Goal: Information Seeking & Learning: Learn about a topic

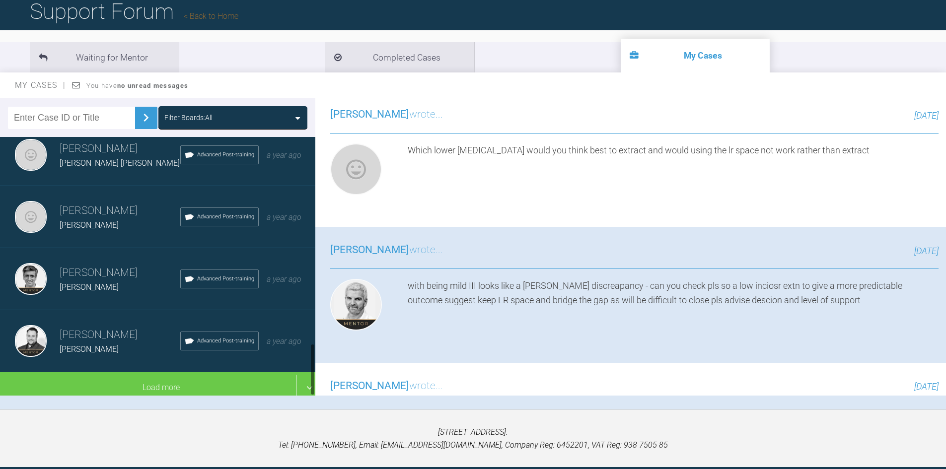
scroll to position [103, 0]
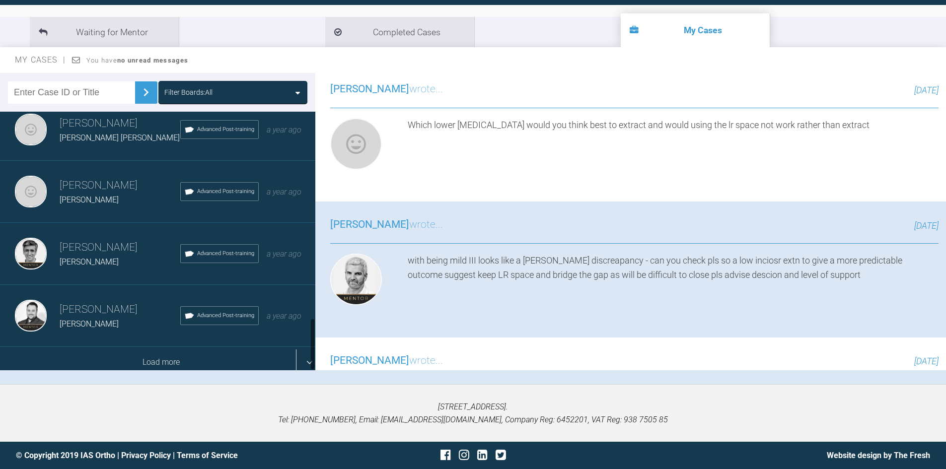
click at [148, 360] on div "Load more" at bounding box center [161, 362] width 323 height 31
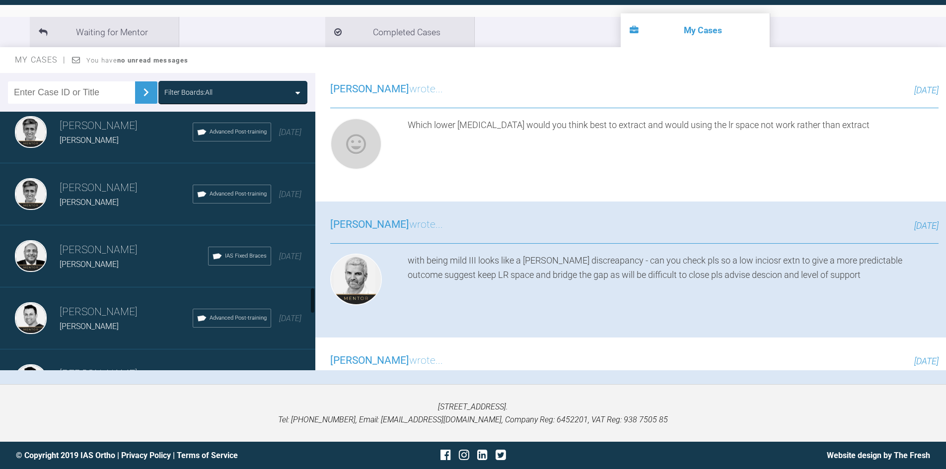
scroll to position [1709, 0]
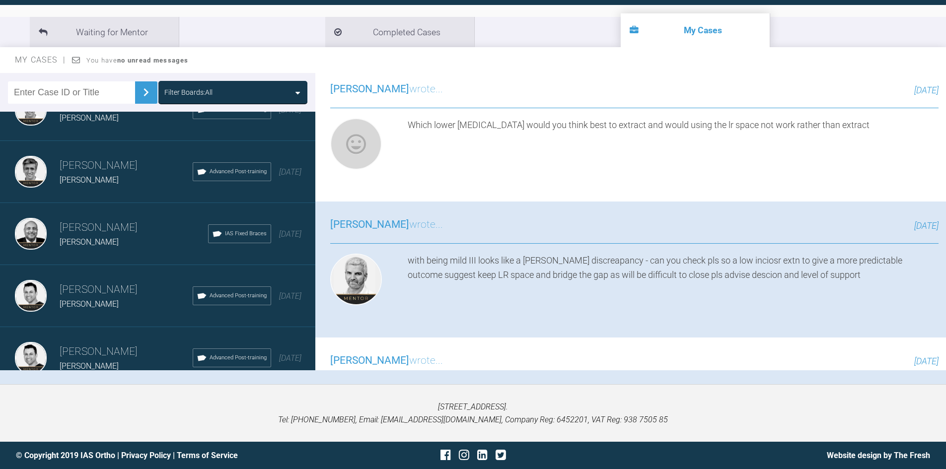
click at [121, 195] on div "[PERSON_NAME] [PERSON_NAME] Advanced Post-training [DATE]" at bounding box center [161, 172] width 323 height 62
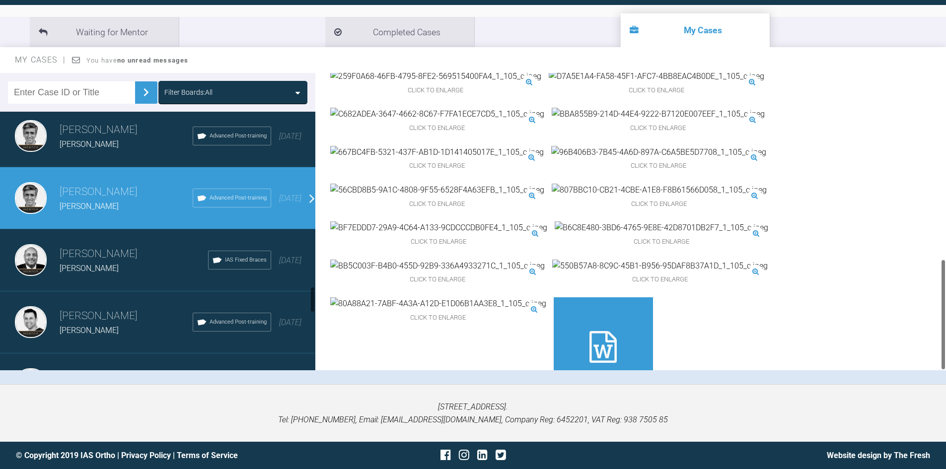
scroll to position [1659, 0]
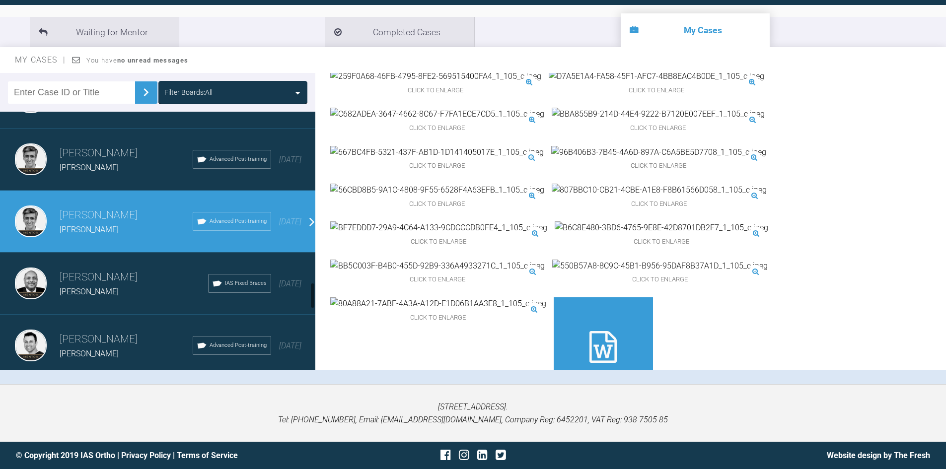
click at [87, 333] on h3 "Zaid Esmail" at bounding box center [126, 339] width 133 height 17
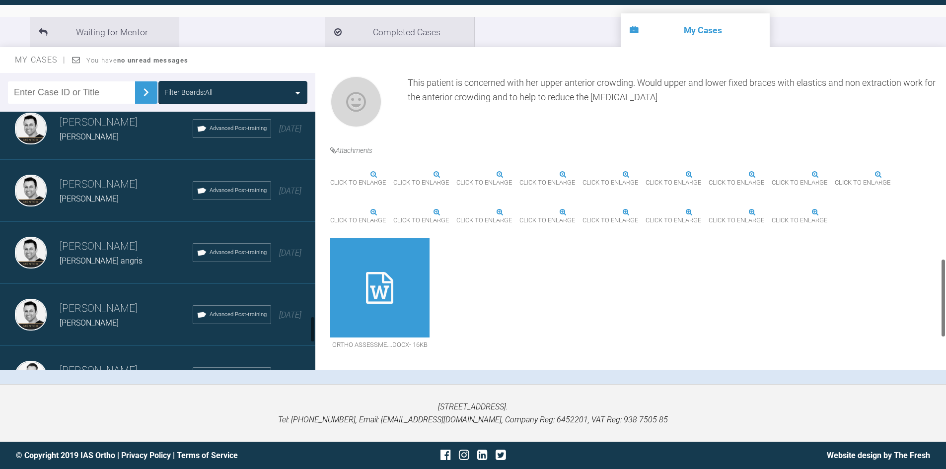
scroll to position [2007, 0]
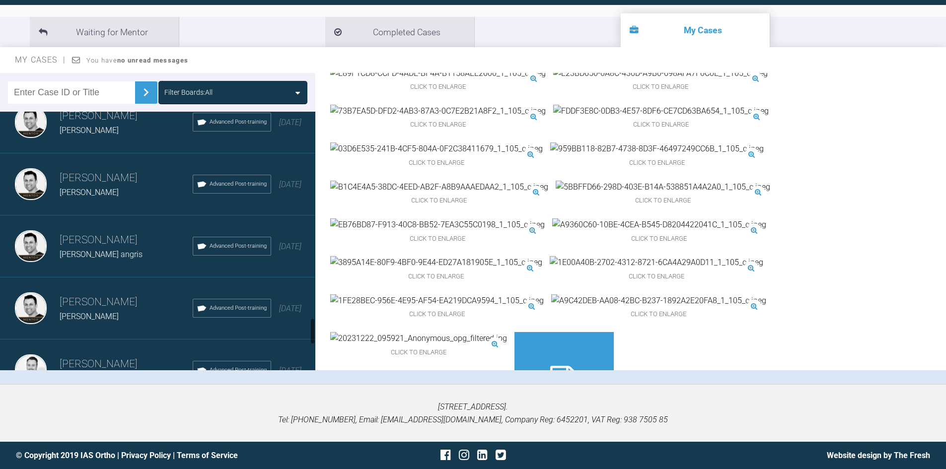
click at [128, 314] on div "Helena Karasz" at bounding box center [126, 316] width 133 height 13
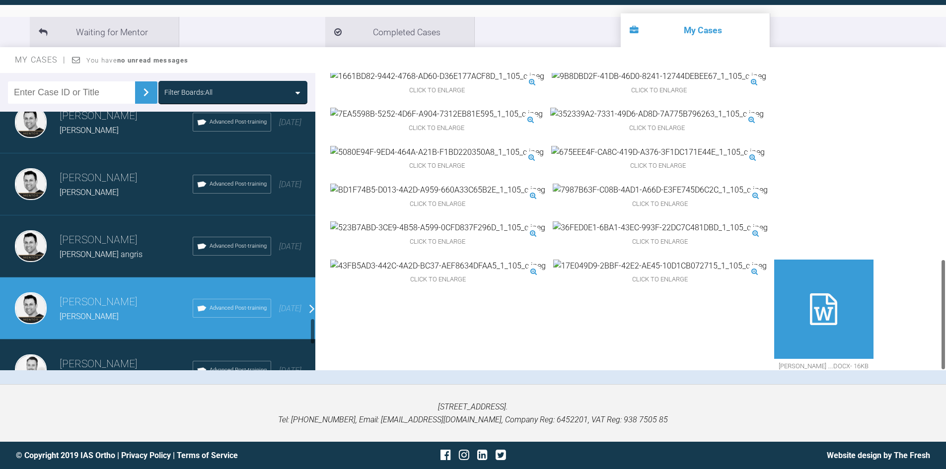
click at [96, 195] on span "Shona pendergrast" at bounding box center [89, 192] width 59 height 9
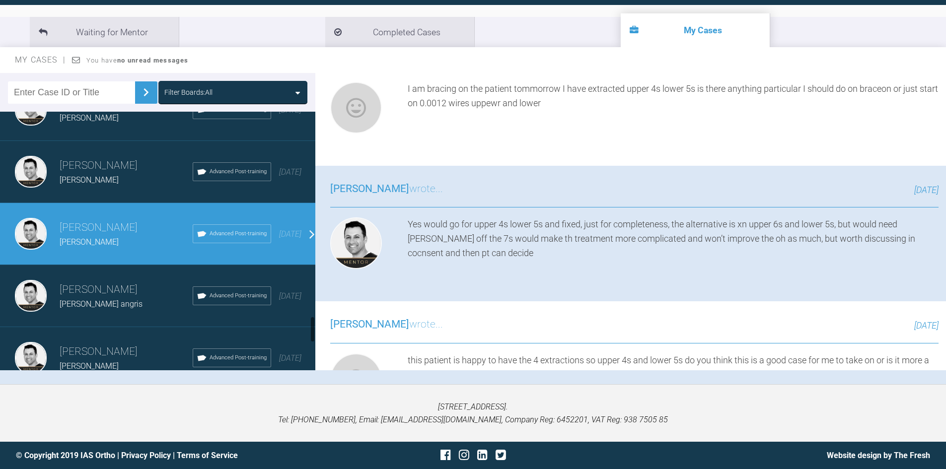
scroll to position [2056, 0]
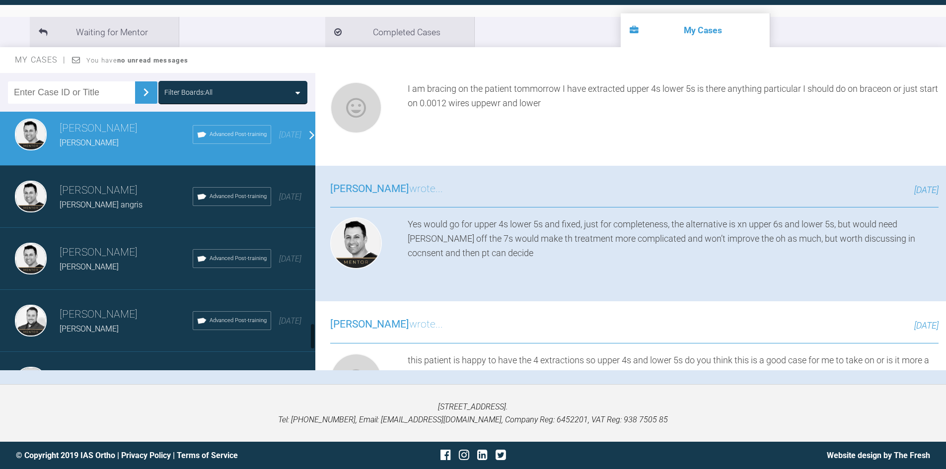
click at [115, 201] on div "aneesha angris" at bounding box center [126, 205] width 133 height 13
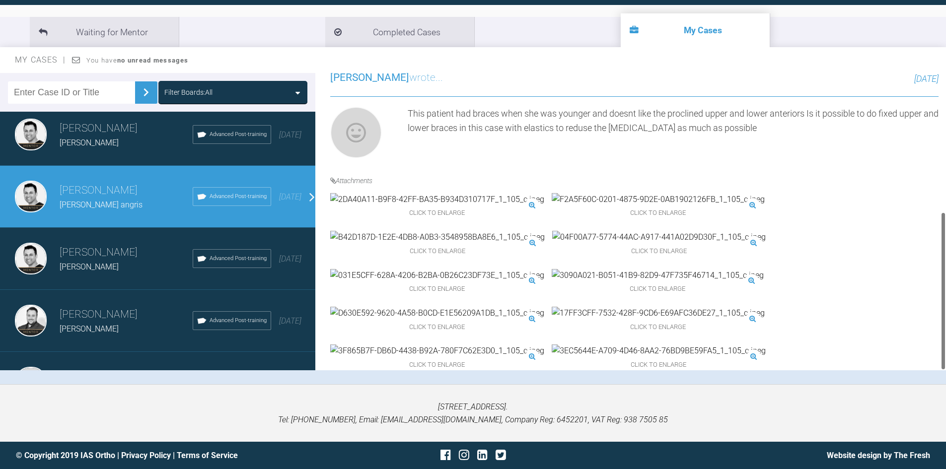
click at [105, 261] on div "Helena Karasz" at bounding box center [126, 267] width 133 height 13
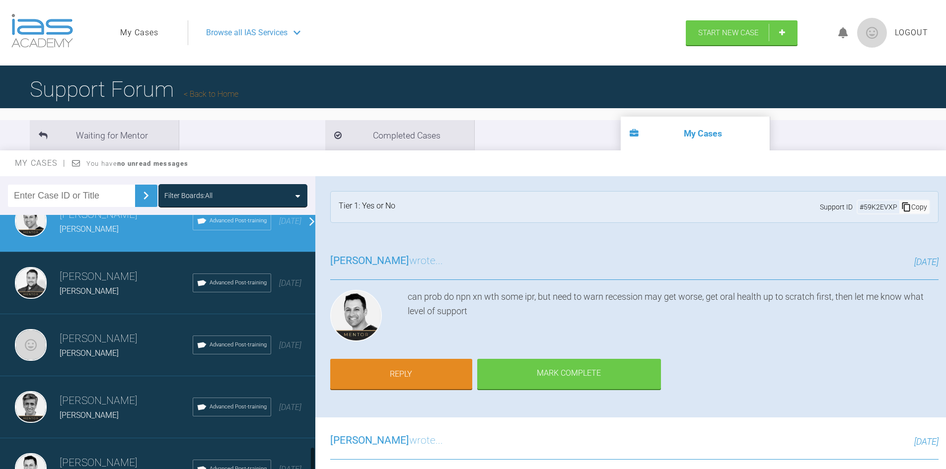
scroll to position [2255, 0]
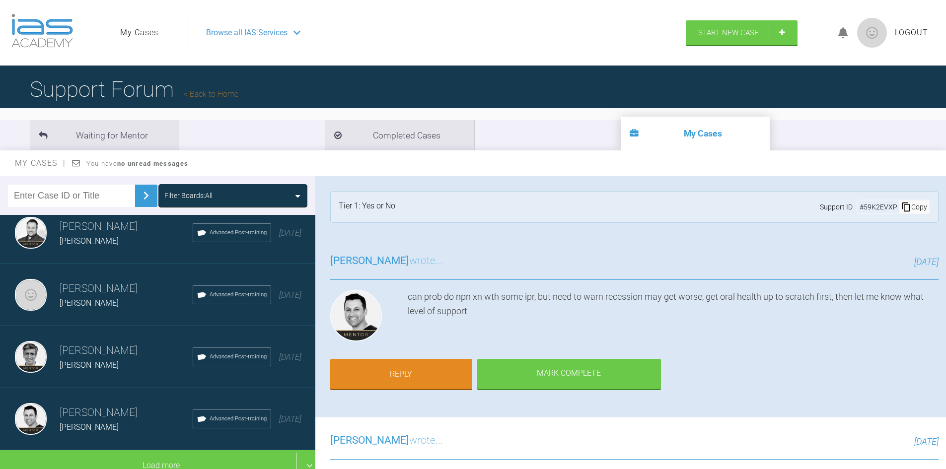
click at [98, 395] on div "Zaid Esmail Rikin Parekh Advanced Post-training 3 years ago" at bounding box center [161, 419] width 323 height 62
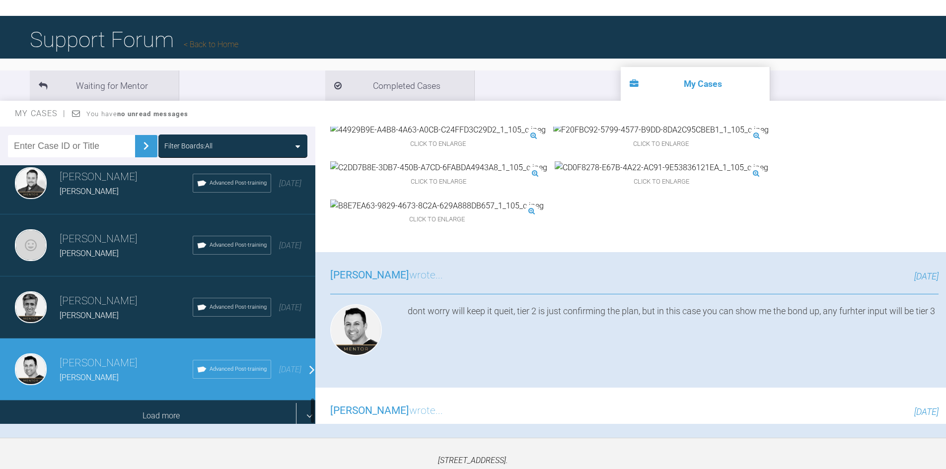
scroll to position [103, 0]
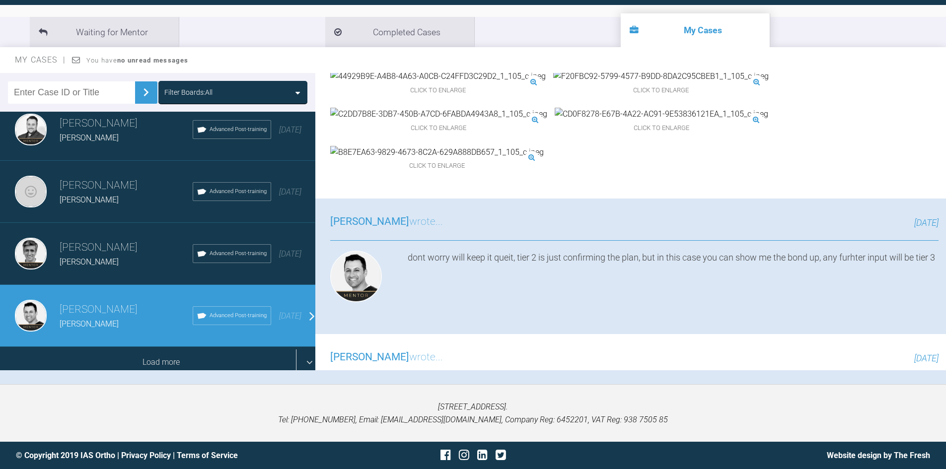
click at [302, 353] on div "Load more" at bounding box center [161, 362] width 323 height 31
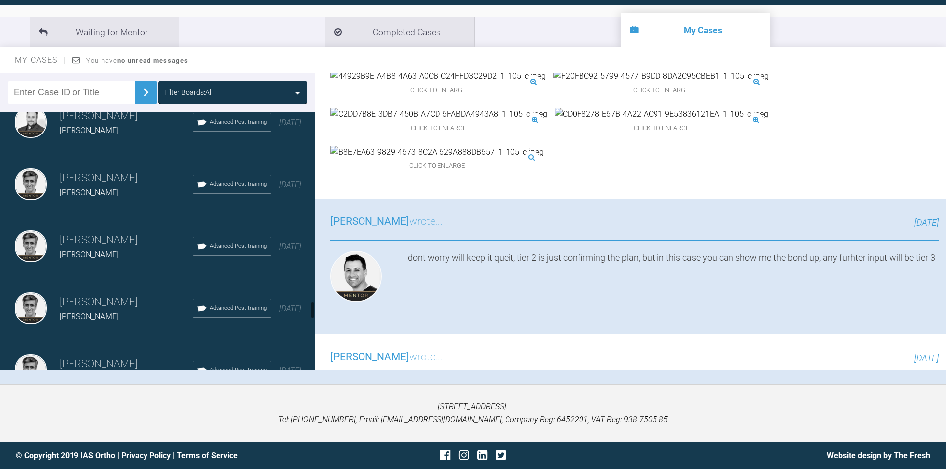
scroll to position [2801, 0]
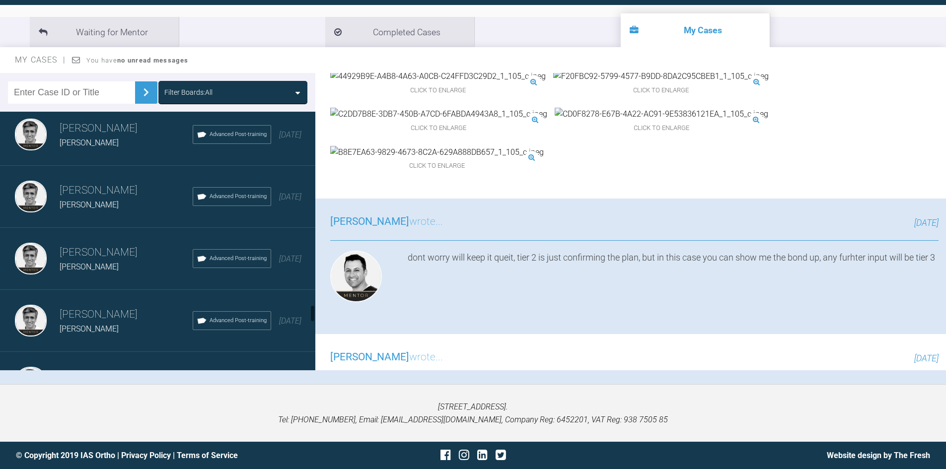
click at [87, 196] on h3 "Asif Chatoo" at bounding box center [126, 190] width 133 height 17
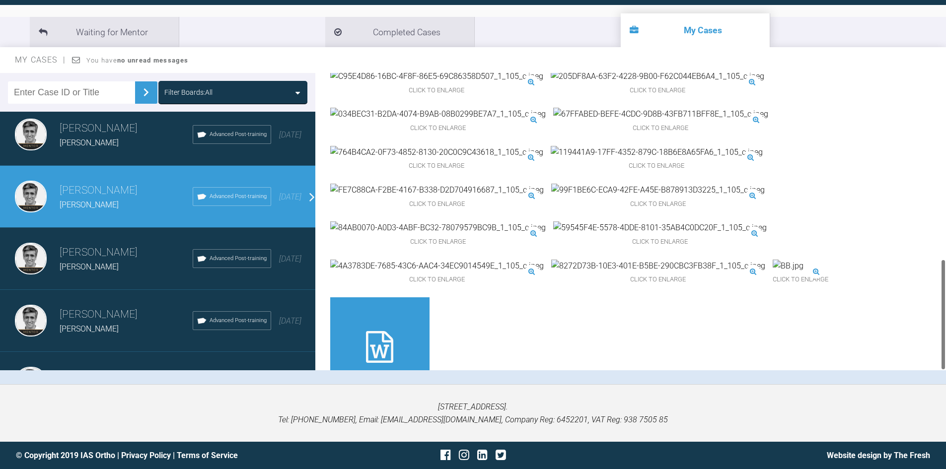
click at [88, 260] on h3 "Asif Chatoo" at bounding box center [126, 252] width 133 height 17
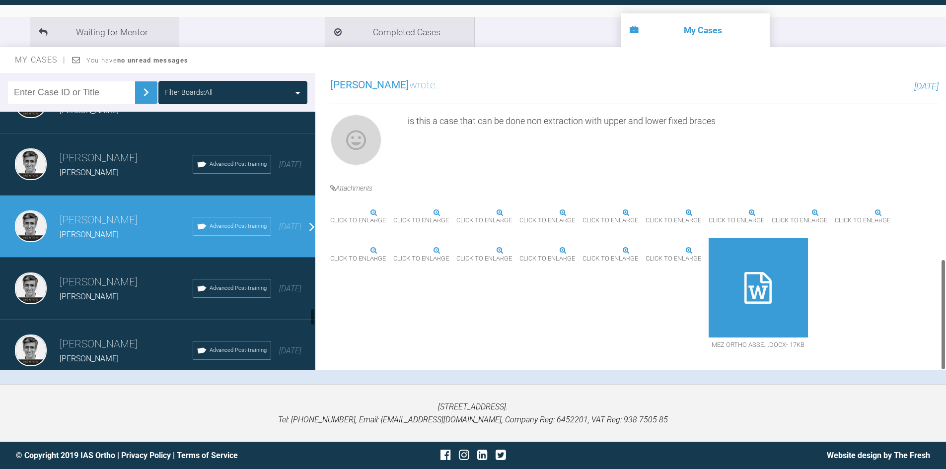
scroll to position [2851, 0]
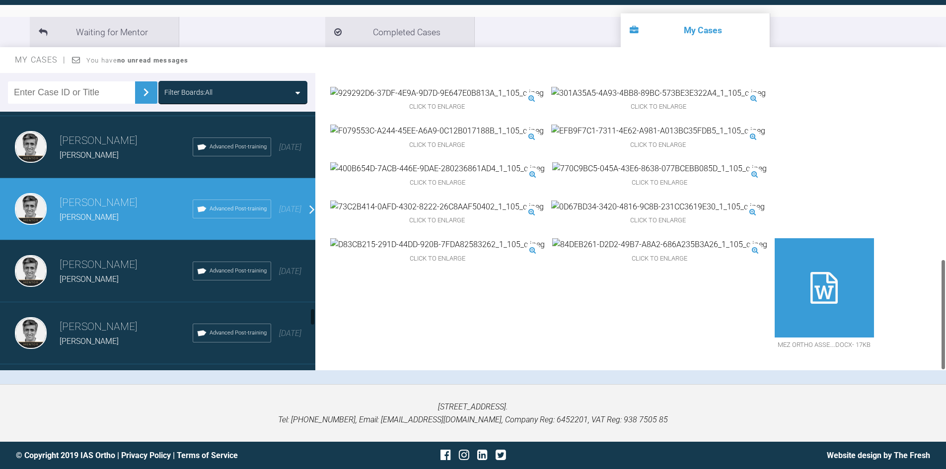
click at [91, 155] on span "Brandon brooks" at bounding box center [89, 154] width 59 height 9
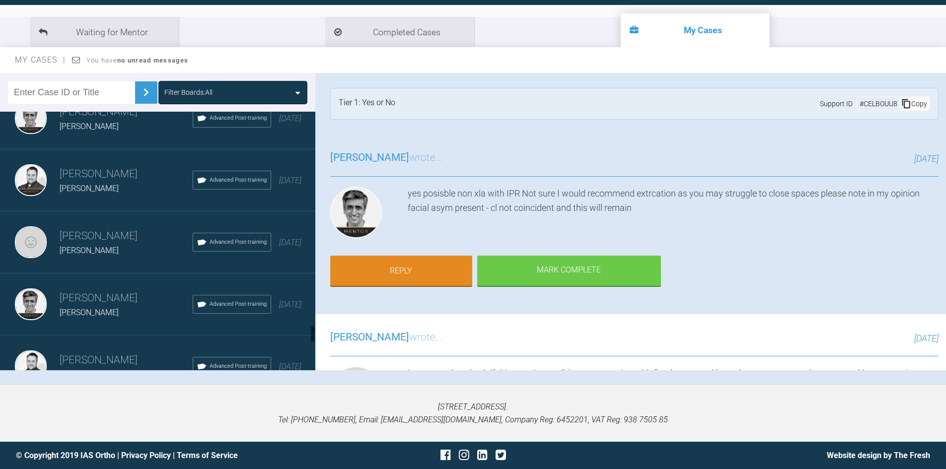
scroll to position [3149, 0]
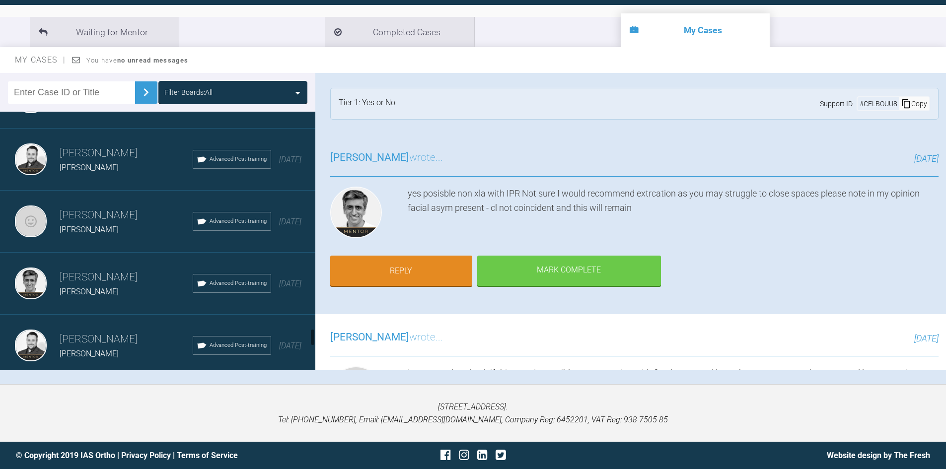
click at [109, 207] on h3 "[PERSON_NAME]" at bounding box center [126, 215] width 133 height 17
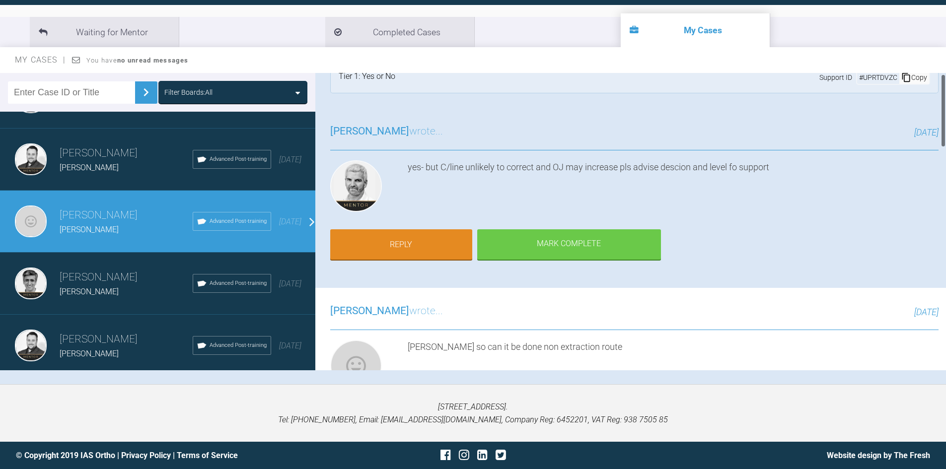
scroll to position [0, 0]
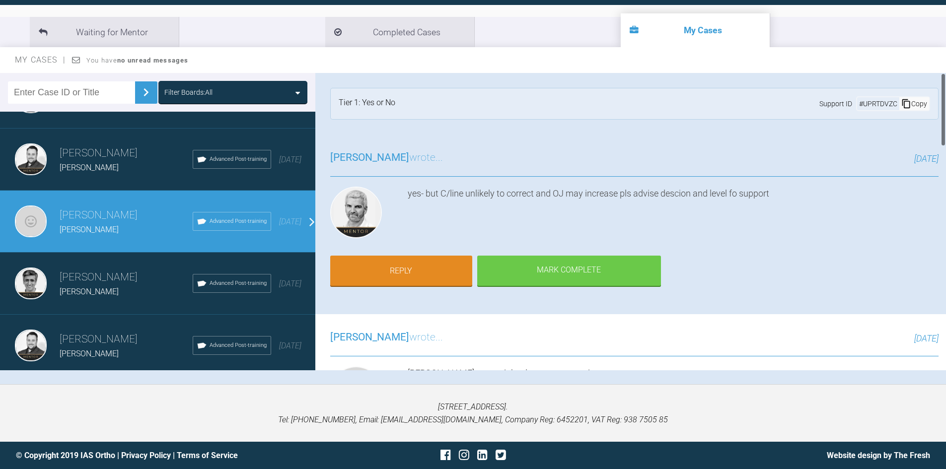
drag, startPoint x: 942, startPoint y: 334, endPoint x: 924, endPoint y: 93, distance: 241.5
click at [924, 93] on div "Mezmin Sawani Keisha Francis a few seconds ago Tier 1: Yes or No Support ID # U…" at bounding box center [630, 221] width 631 height 297
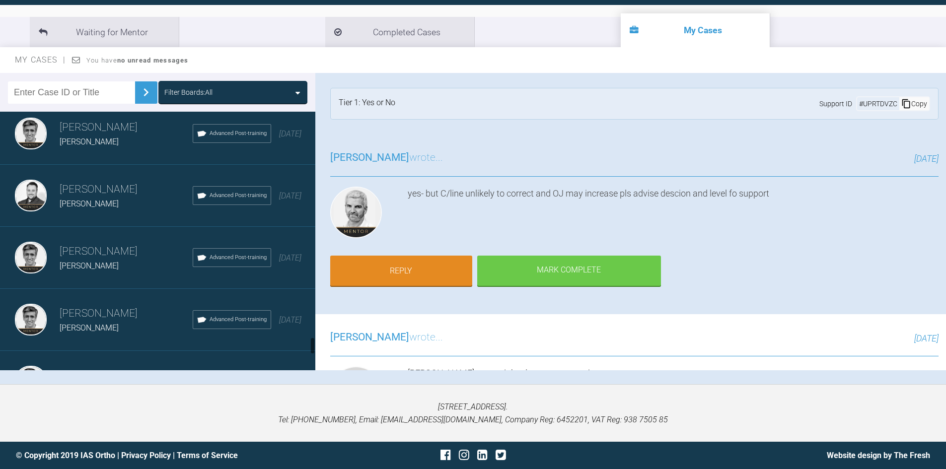
scroll to position [3248, 0]
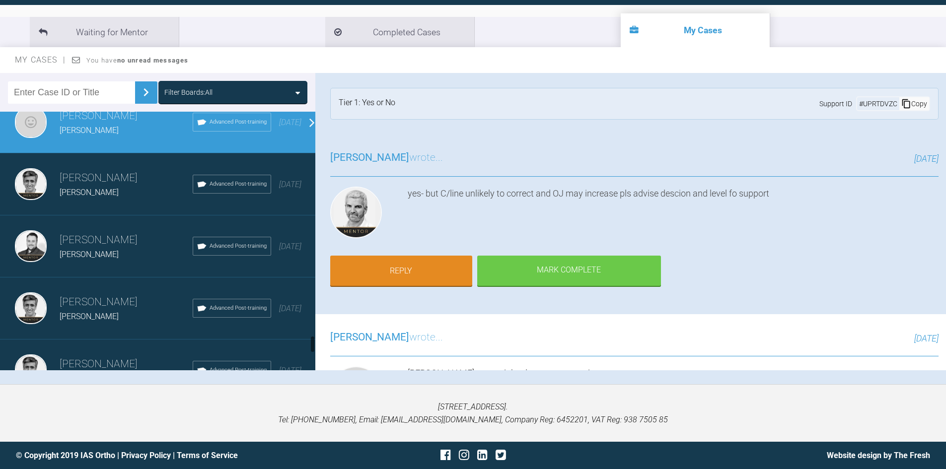
click at [103, 198] on div "Lisa Peck" at bounding box center [126, 192] width 133 height 13
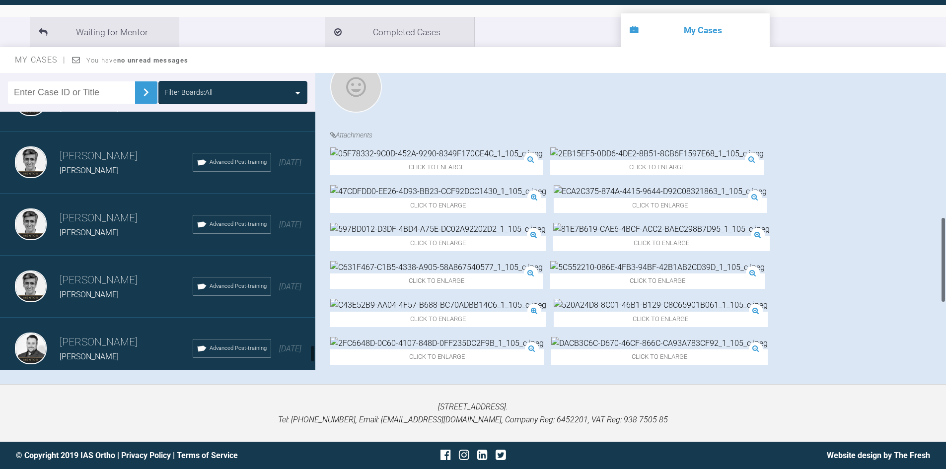
scroll to position [3397, 0]
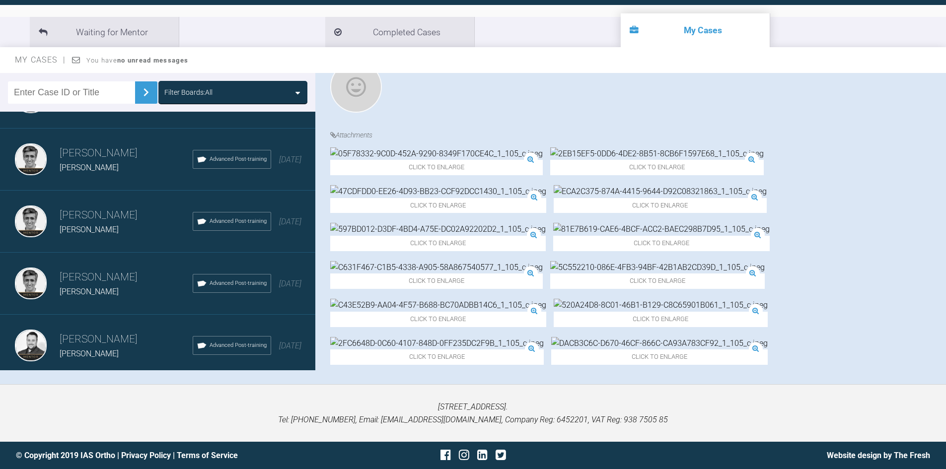
click at [88, 172] on span "Andrea Kiss" at bounding box center [89, 167] width 59 height 9
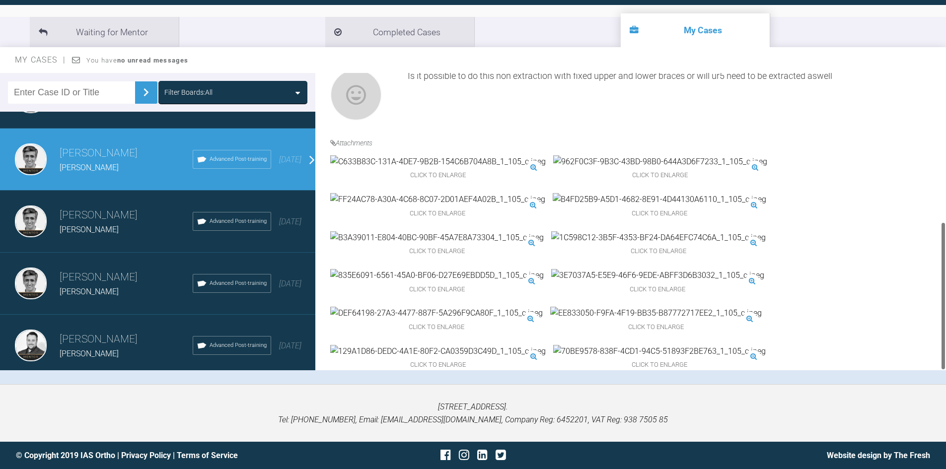
scroll to position [497, 0]
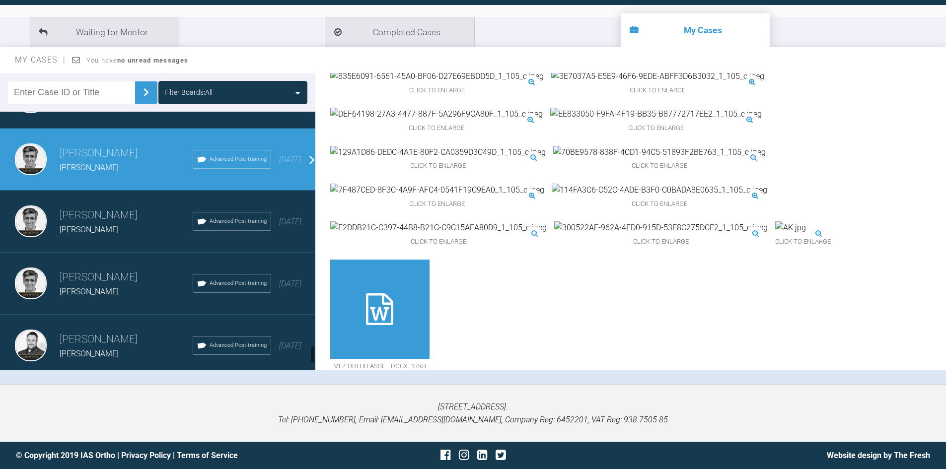
click at [73, 281] on h3 "Asif Chatoo" at bounding box center [126, 277] width 133 height 17
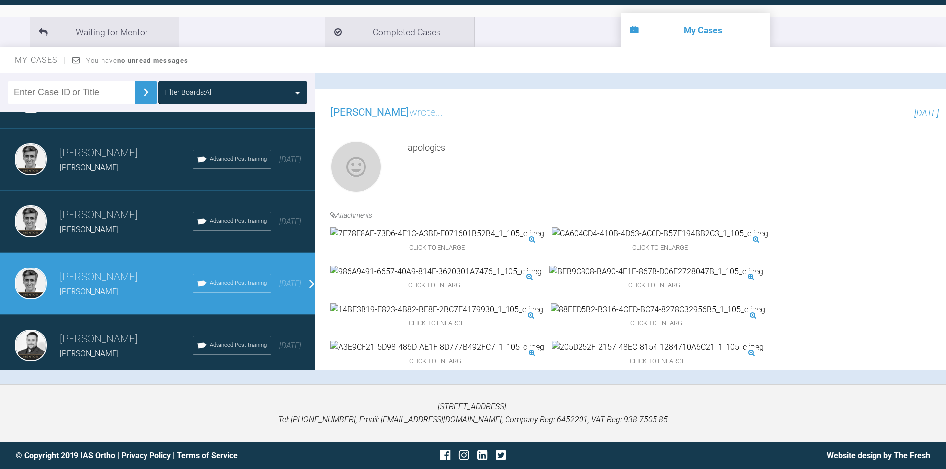
click at [77, 223] on div "Amanda Dando" at bounding box center [126, 229] width 133 height 13
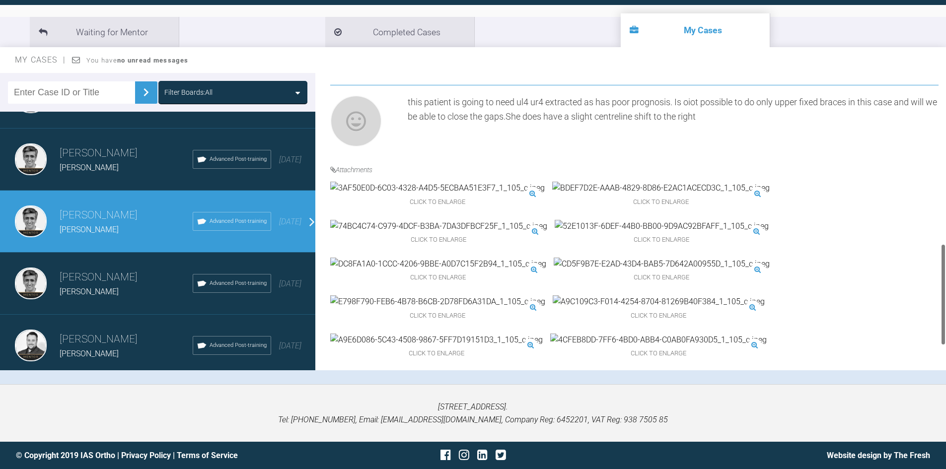
scroll to position [0, 0]
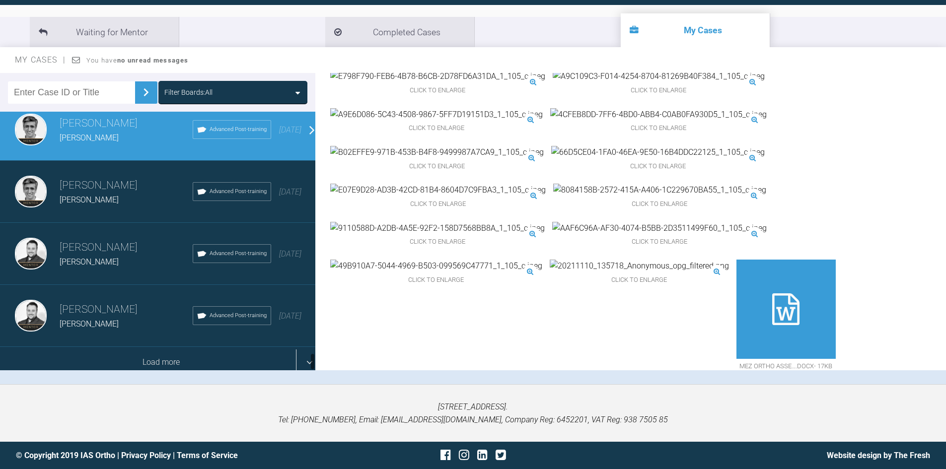
click at [115, 347] on div "Load more" at bounding box center [161, 362] width 323 height 31
click at [124, 354] on div "Load more" at bounding box center [161, 362] width 323 height 31
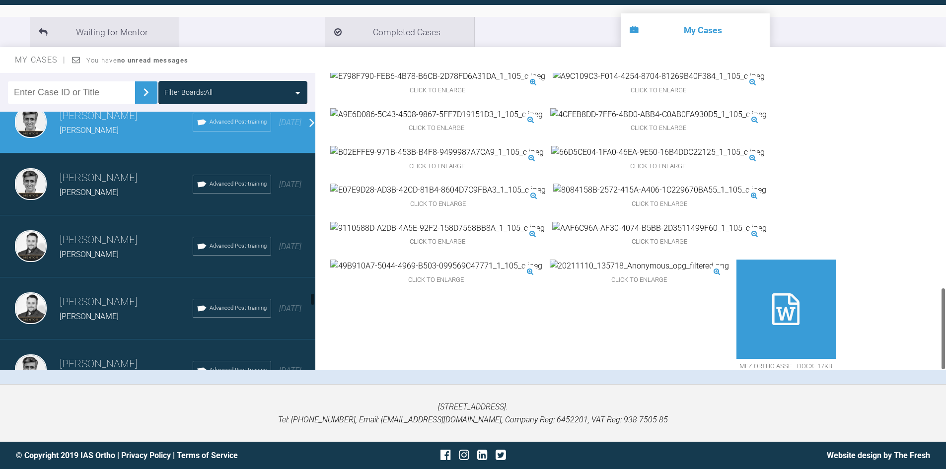
click at [308, 360] on div "Asif Chatoo tara davis Advanced Post-training 4 years ago" at bounding box center [161, 371] width 323 height 62
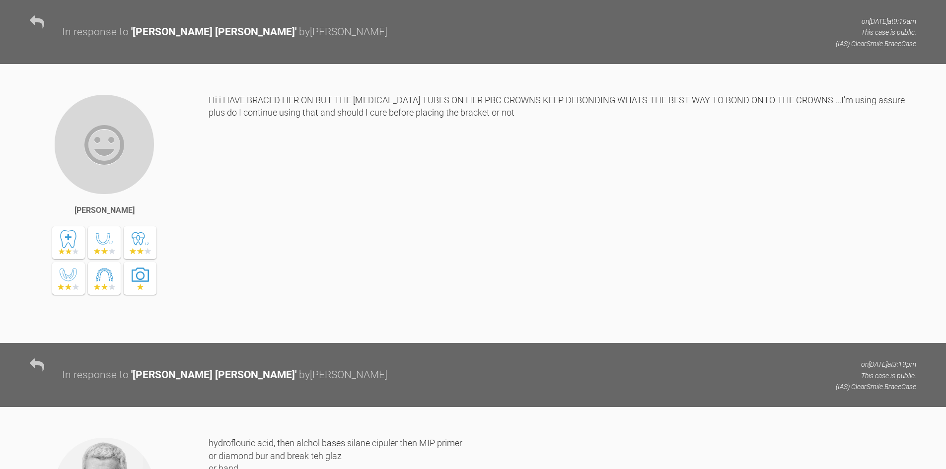
scroll to position [2446, 0]
